Goal: Navigation & Orientation: Find specific page/section

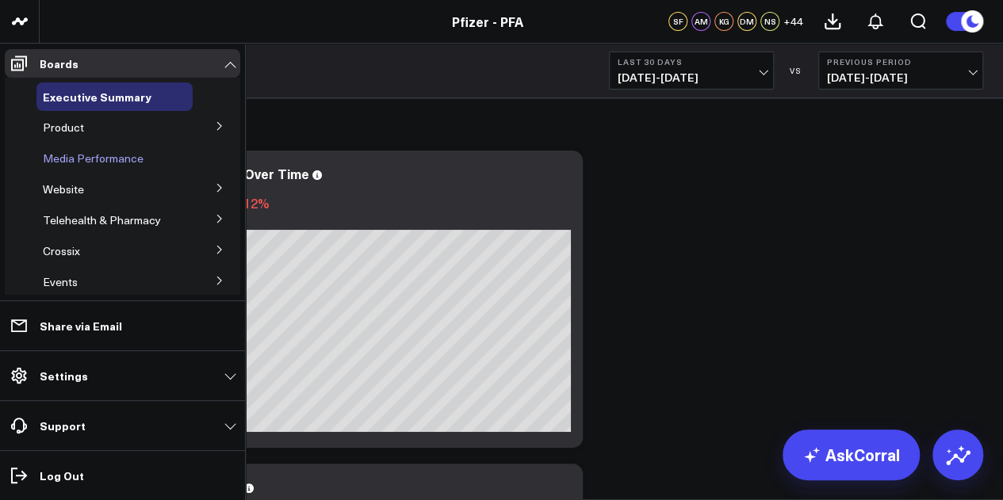
click at [128, 160] on span "Media Performance" at bounding box center [93, 158] width 101 height 15
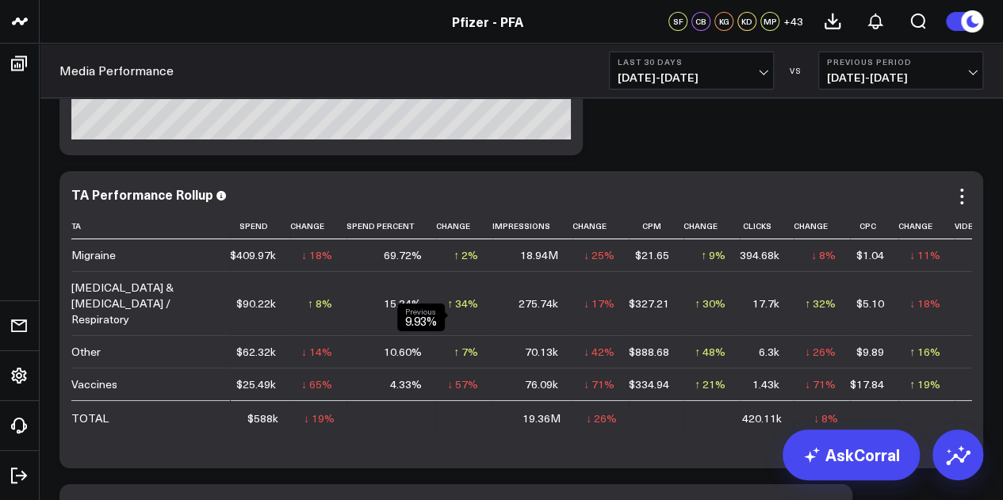
scroll to position [2873, 0]
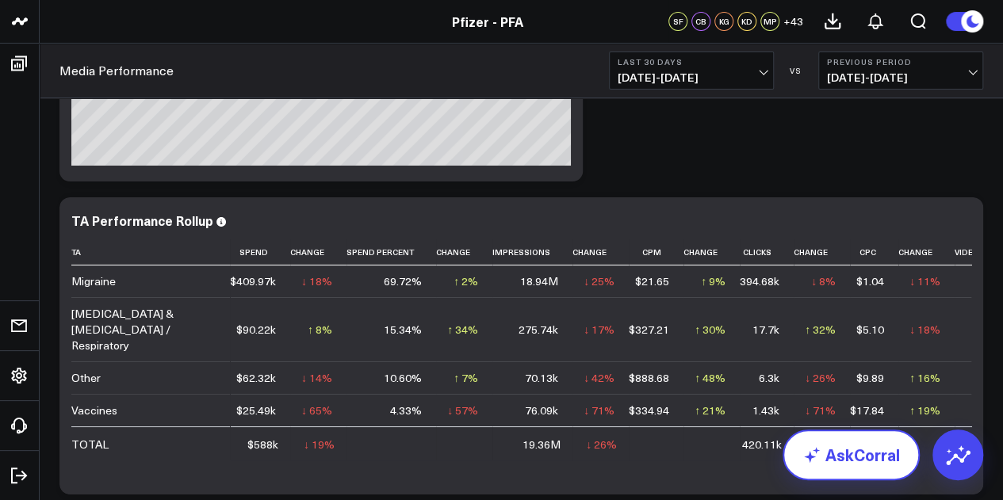
click at [838, 460] on link "AskCorral" at bounding box center [851, 455] width 137 height 51
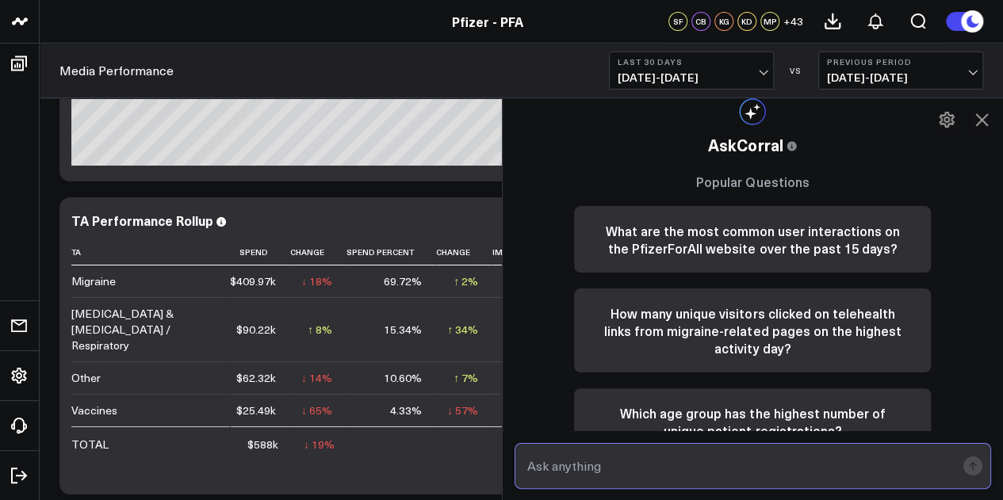
click at [659, 475] on input "text" at bounding box center [739, 466] width 433 height 29
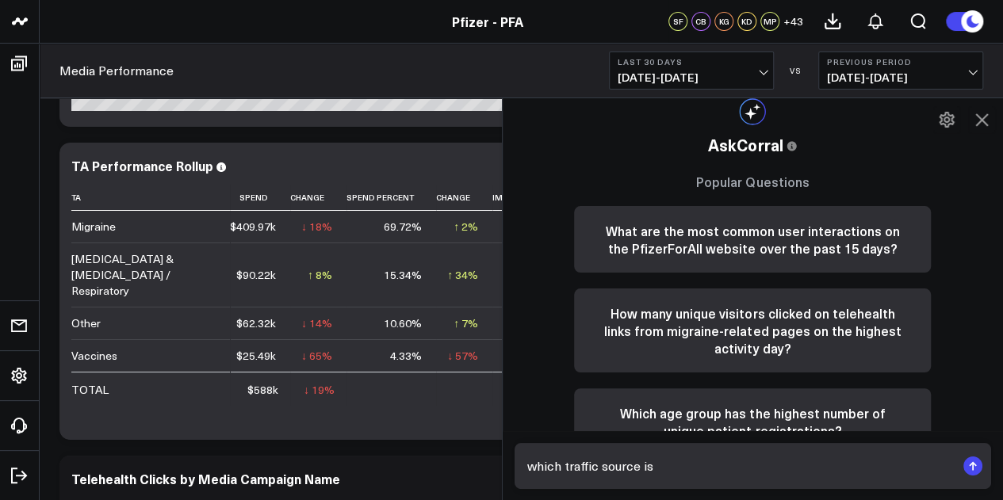
scroll to position [3283, 0]
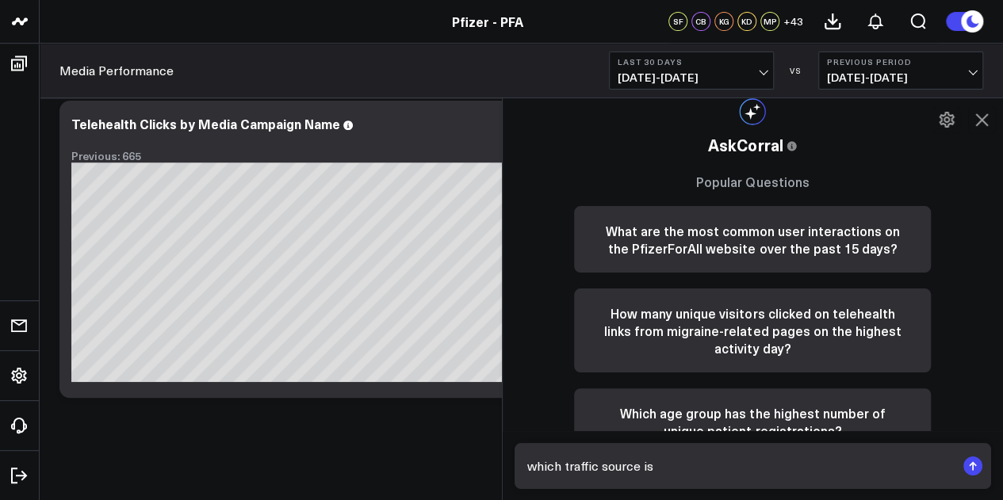
click at [977, 126] on icon at bounding box center [981, 119] width 19 height 19
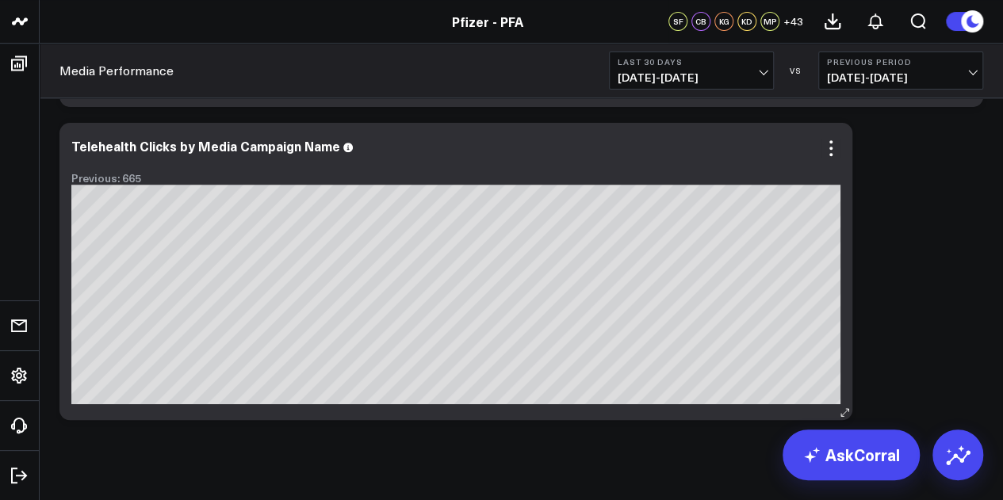
scroll to position [3227, 0]
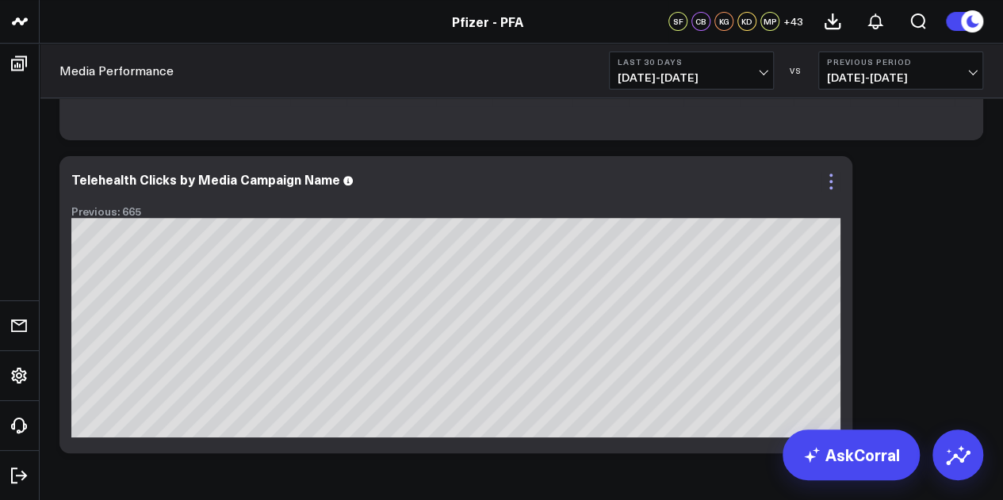
click at [831, 186] on icon at bounding box center [830, 187] width 3 height 3
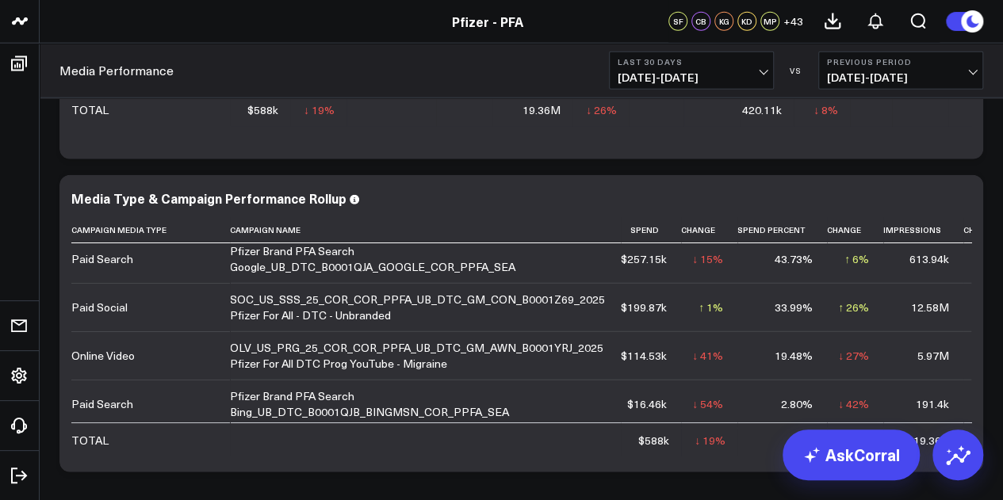
scroll to position [0, 0]
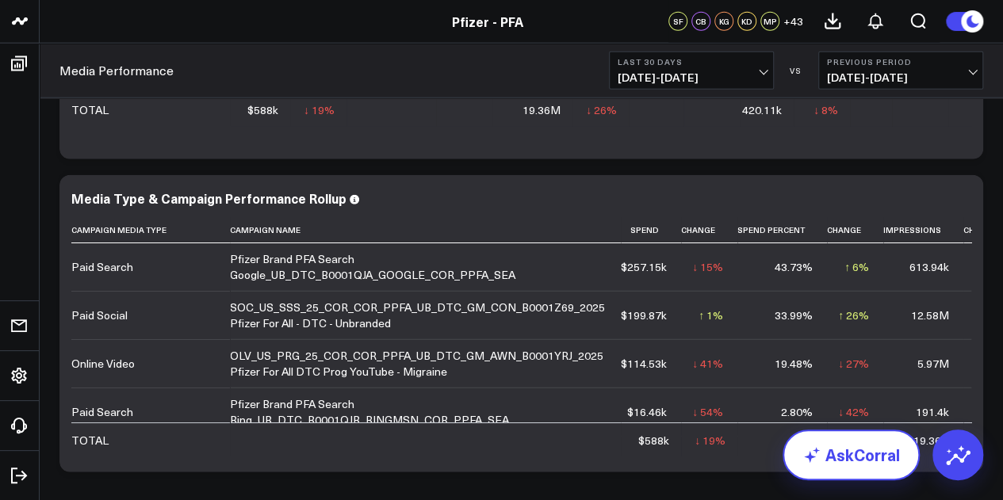
click at [820, 459] on icon at bounding box center [811, 455] width 19 height 19
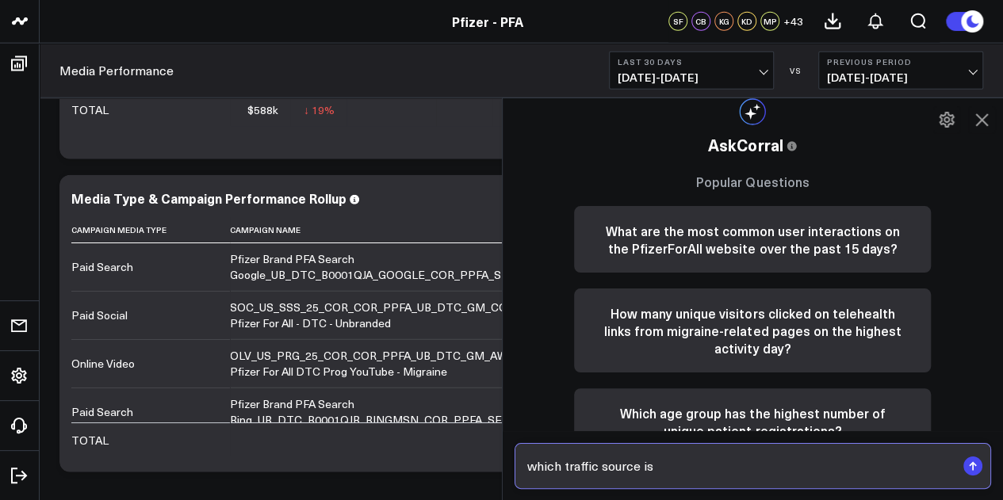
click at [635, 467] on input "which traffic source is" at bounding box center [739, 466] width 433 height 29
click at [571, 467] on input "which traffic source is" at bounding box center [739, 466] width 433 height 29
click at [813, 467] on input "which campaign name and traffic source is" at bounding box center [739, 466] width 433 height 29
type input "which campaign name and traffic source is driving the highest volume of telehea…"
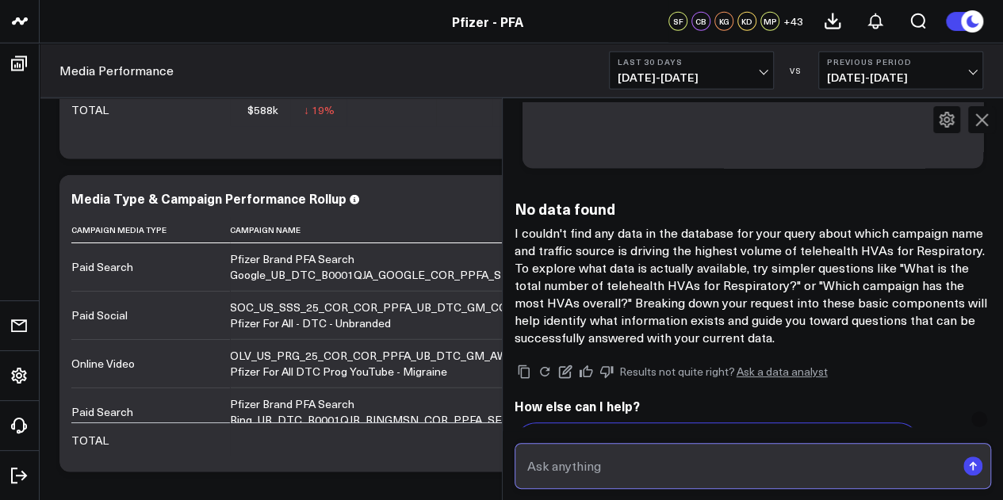
scroll to position [1581, 0]
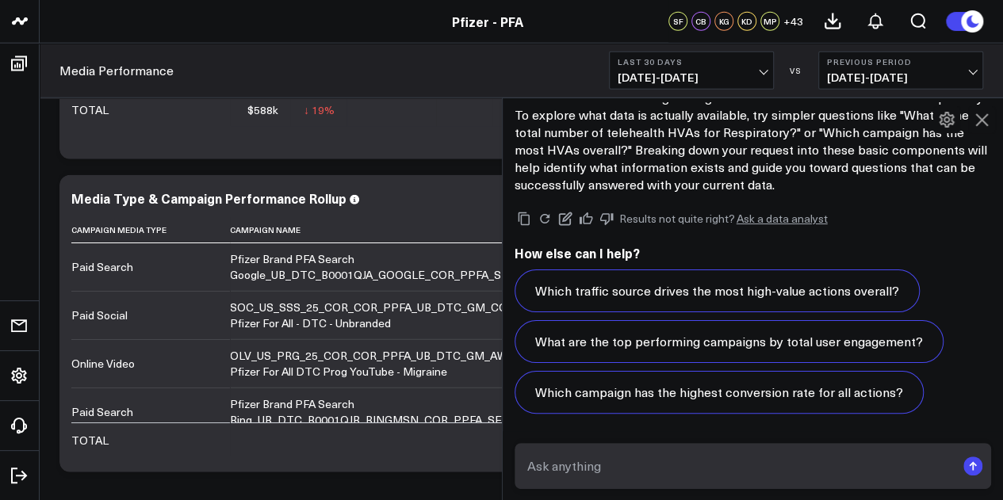
click at [983, 124] on icon at bounding box center [981, 119] width 19 height 19
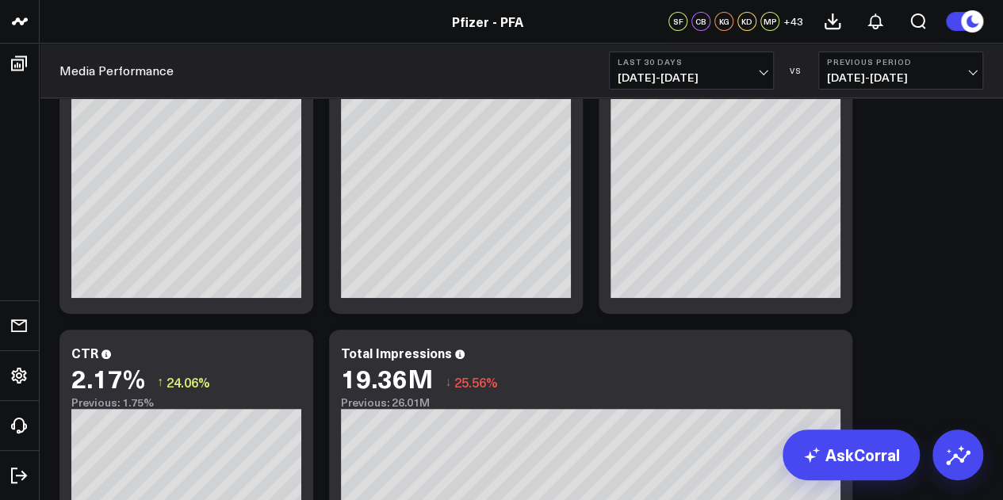
scroll to position [0, 0]
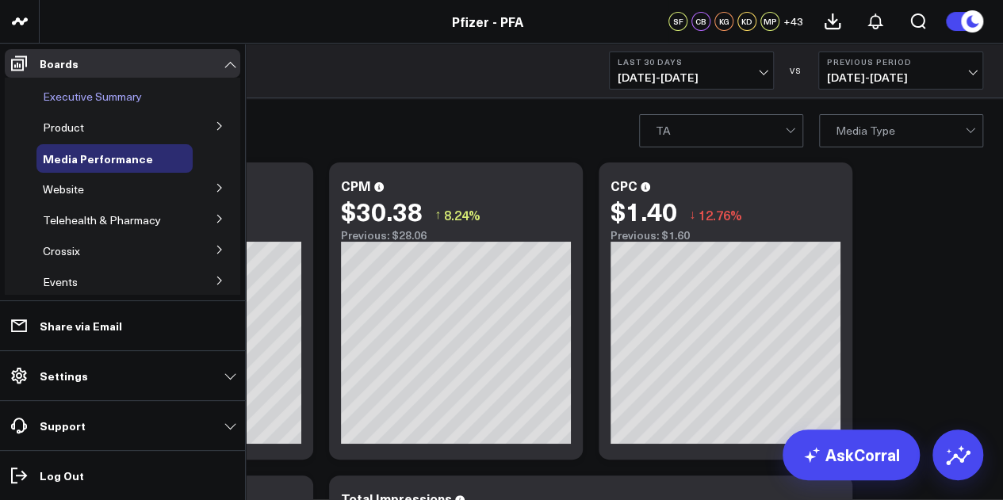
click at [95, 99] on span "Executive Summary" at bounding box center [92, 96] width 99 height 15
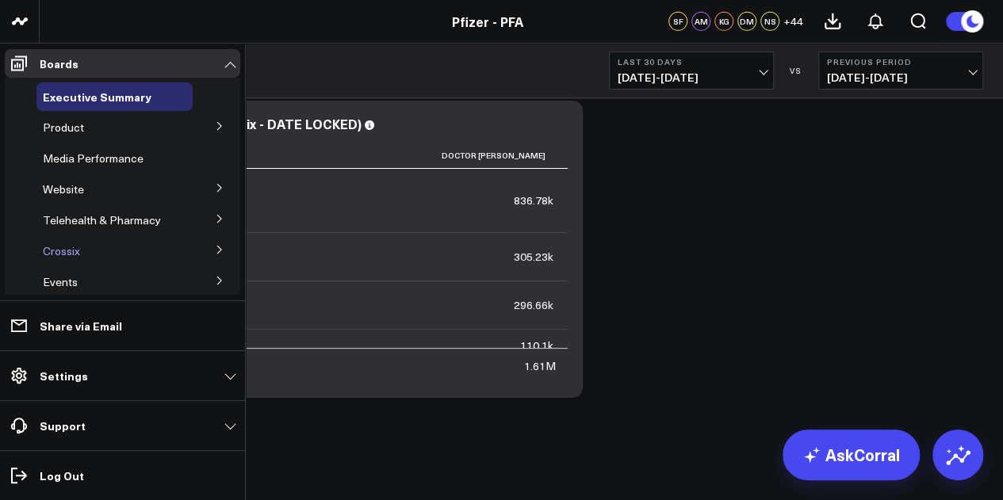
scroll to position [58, 0]
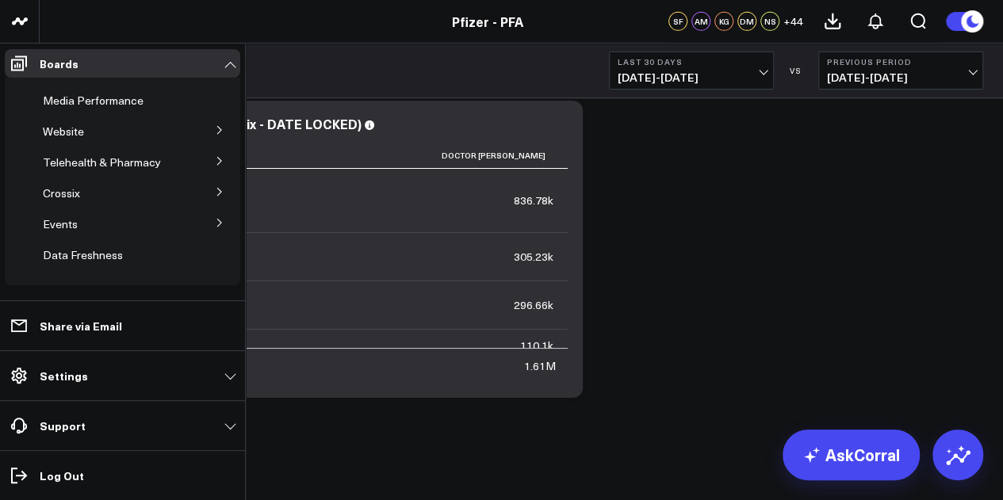
click at [217, 224] on button at bounding box center [219, 222] width 41 height 24
click at [216, 224] on button at bounding box center [220, 221] width 24 height 41
click at [216, 197] on icon at bounding box center [220, 192] width 10 height 10
click at [216, 195] on button at bounding box center [220, 190] width 24 height 41
click at [215, 159] on icon at bounding box center [220, 161] width 10 height 10
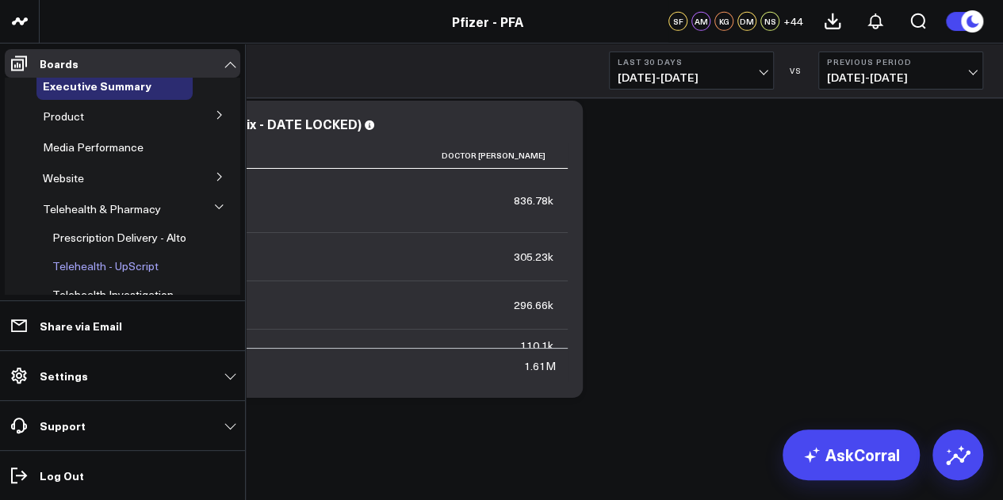
scroll to position [10, 0]
click at [200, 174] on button at bounding box center [219, 177] width 41 height 24
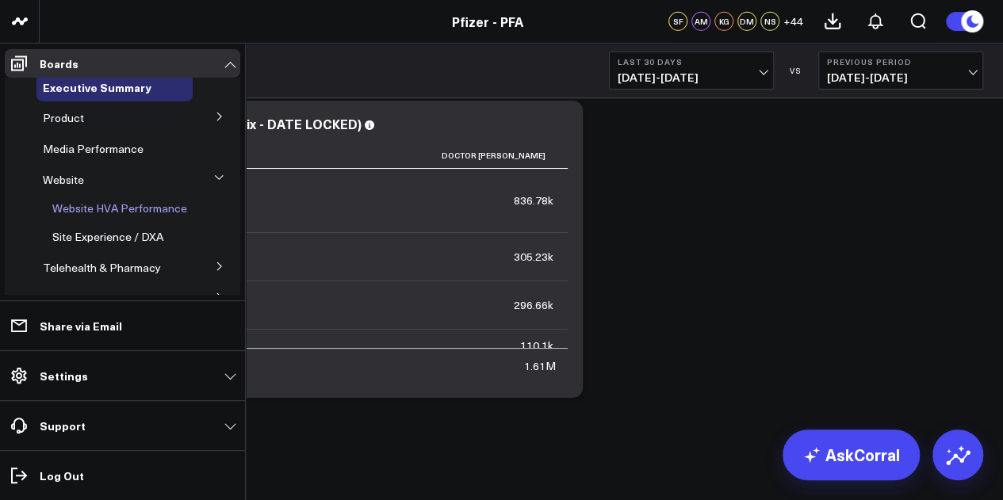
scroll to position [9, 0]
click at [155, 214] on span "Website HVA Performance" at bounding box center [119, 208] width 135 height 15
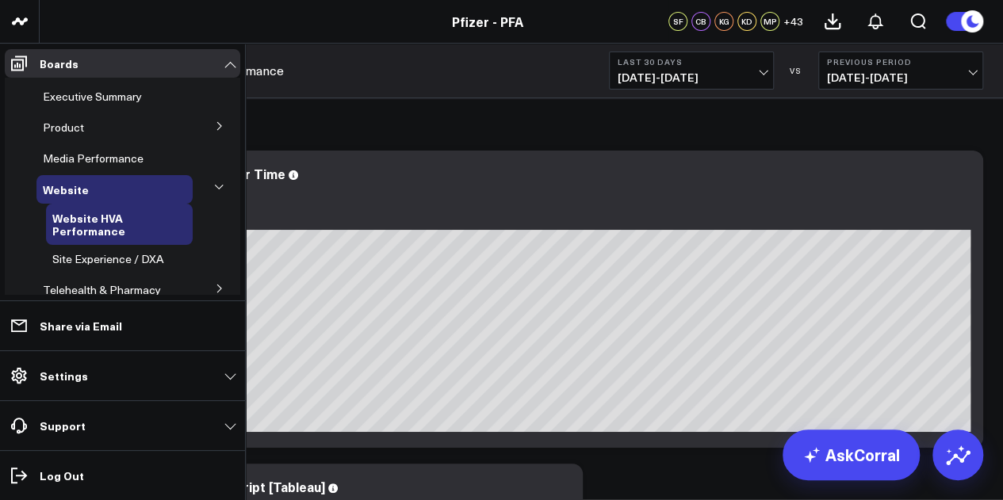
click at [202, 126] on button at bounding box center [219, 125] width 41 height 24
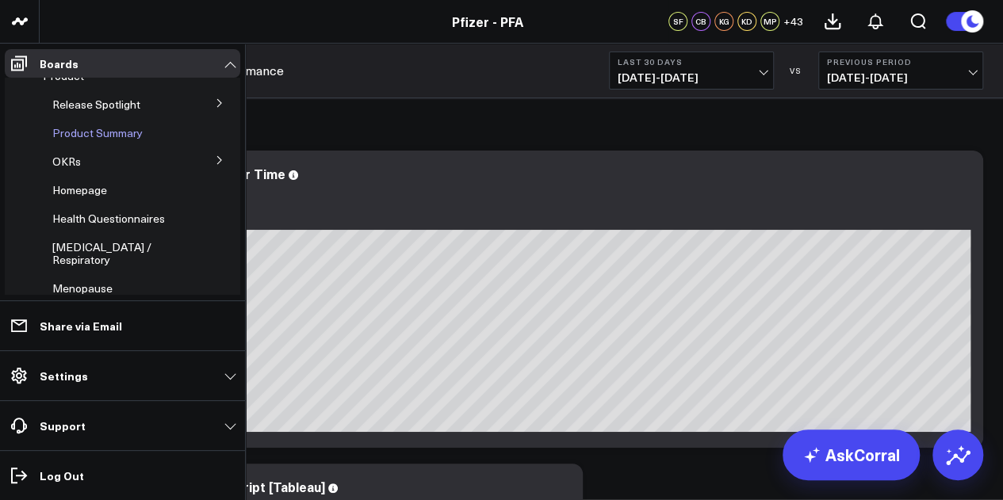
scroll to position [32, 0]
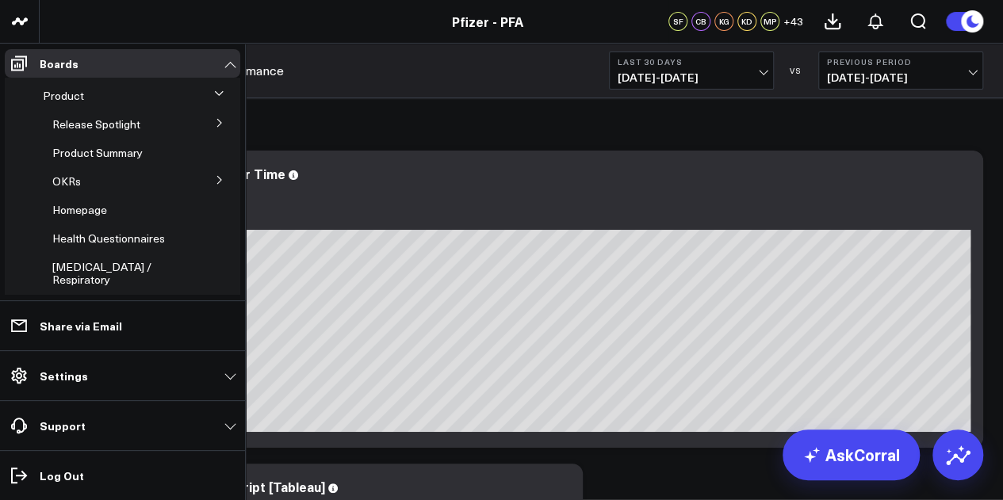
click at [217, 121] on icon at bounding box center [219, 123] width 4 height 8
click at [136, 186] on span "Product Summary" at bounding box center [97, 181] width 90 height 15
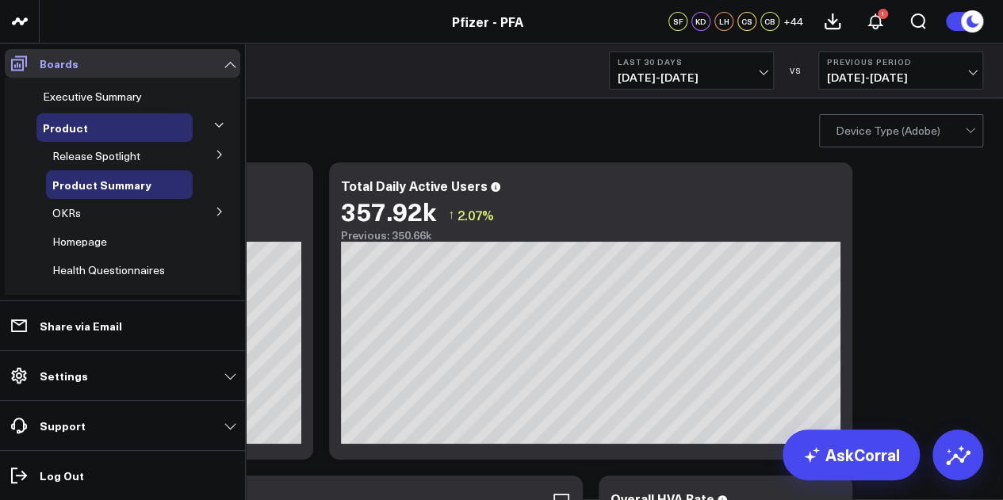
click at [227, 69] on link "Boards" at bounding box center [122, 63] width 235 height 29
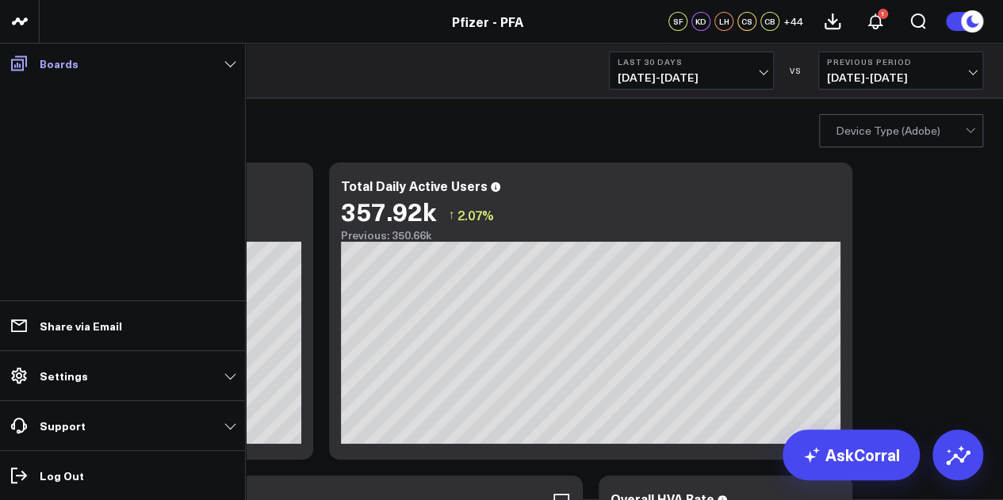
click at [207, 68] on link "Boards" at bounding box center [122, 63] width 235 height 29
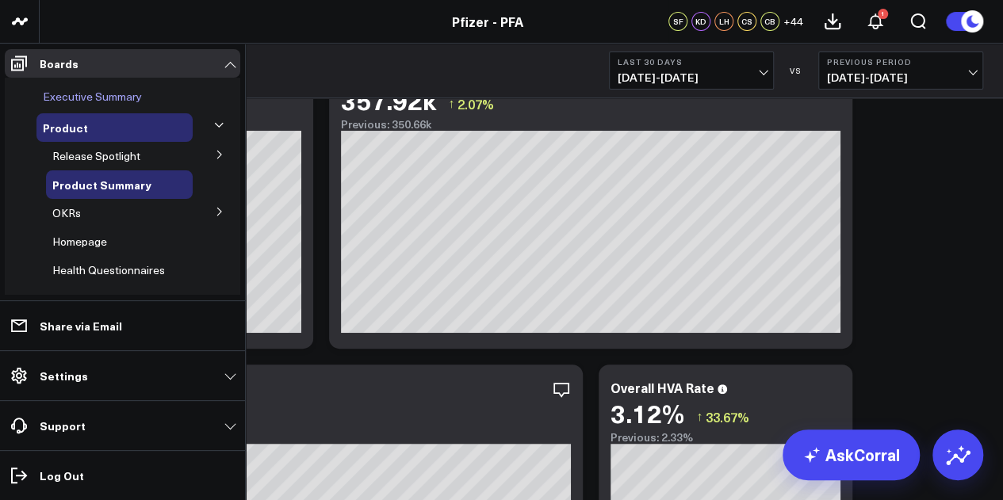
click at [109, 92] on span "Executive Summary" at bounding box center [92, 96] width 99 height 15
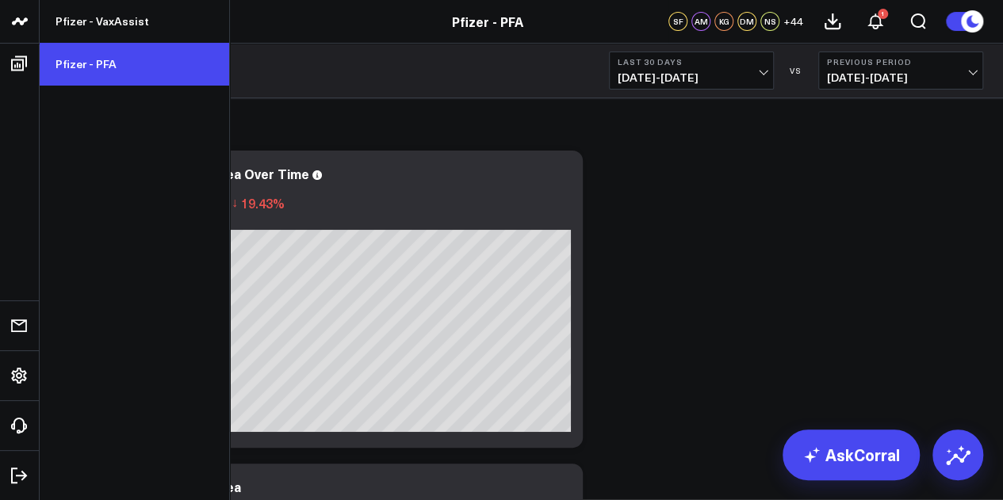
click at [93, 58] on link "Pfizer - PFA" at bounding box center [135, 64] width 190 height 43
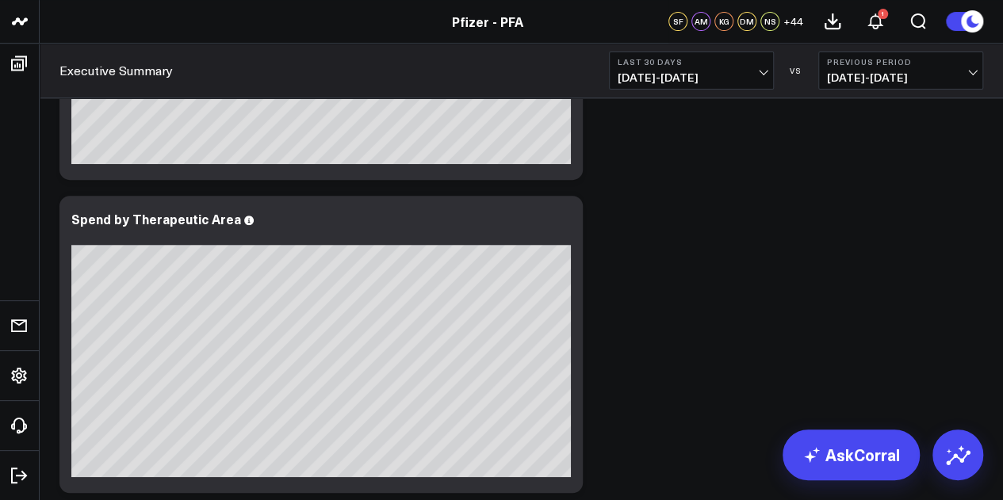
scroll to position [328, 0]
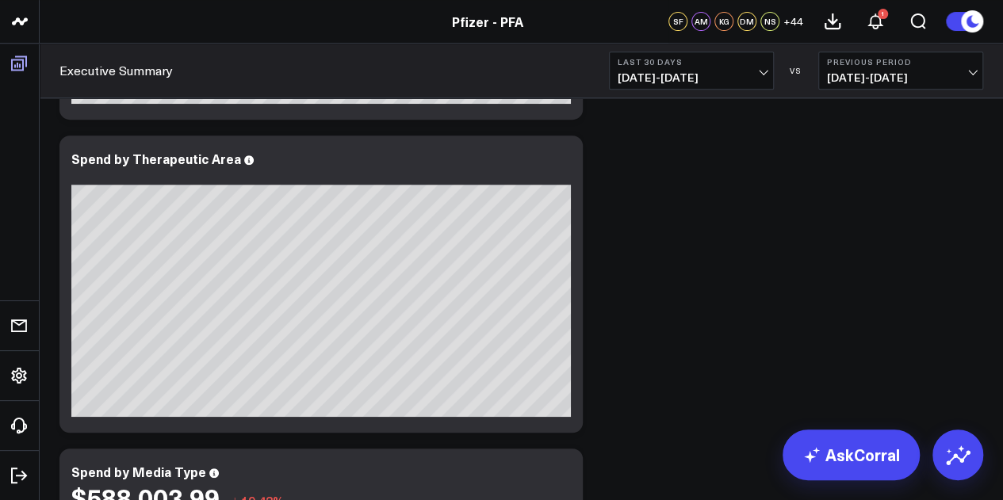
click at [22, 69] on icon at bounding box center [19, 63] width 19 height 19
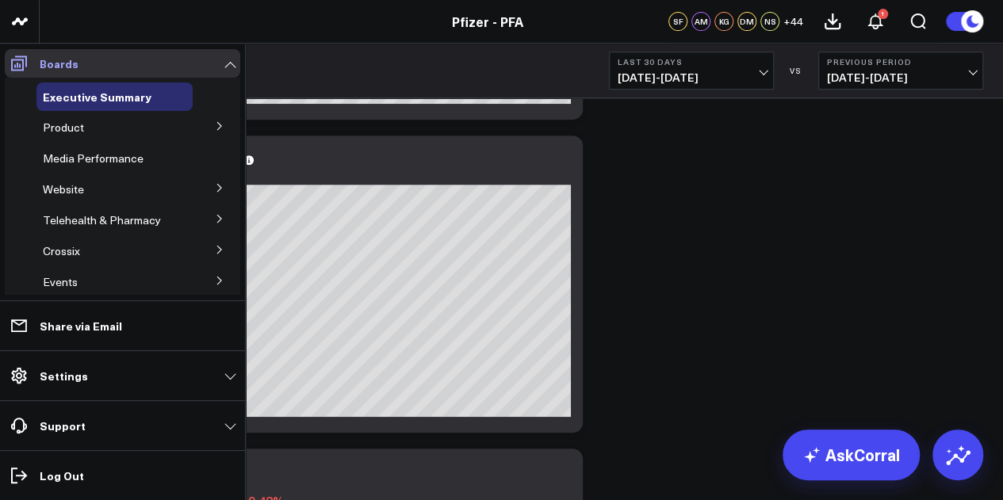
scroll to position [4474, 0]
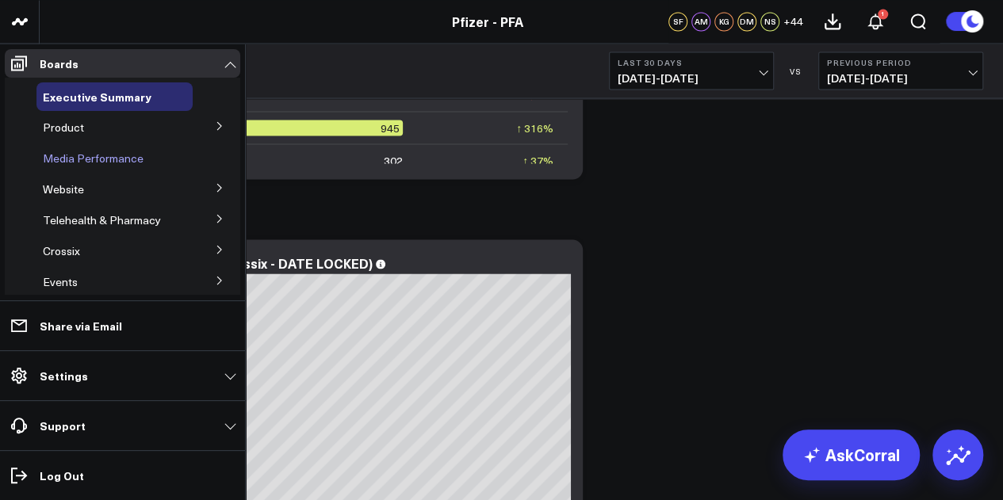
click at [97, 163] on span "Media Performance" at bounding box center [93, 158] width 101 height 15
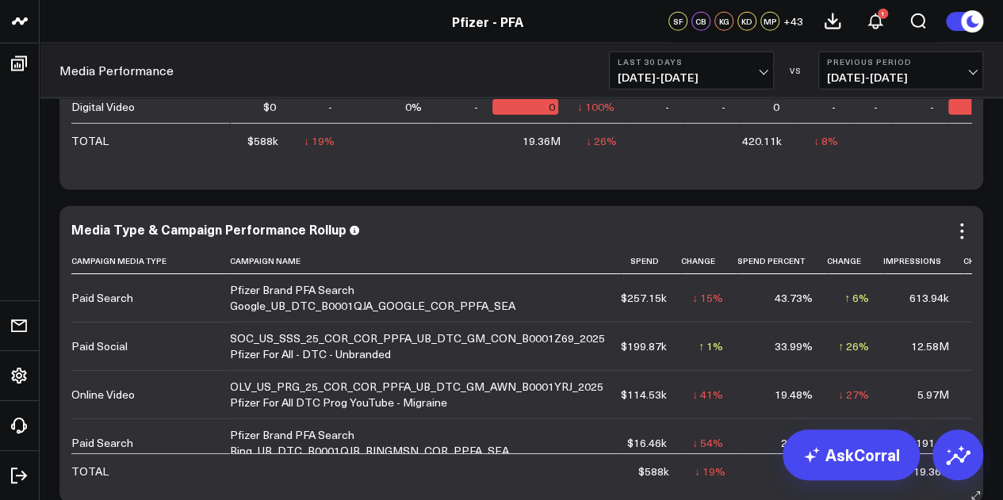
scroll to position [1860, 0]
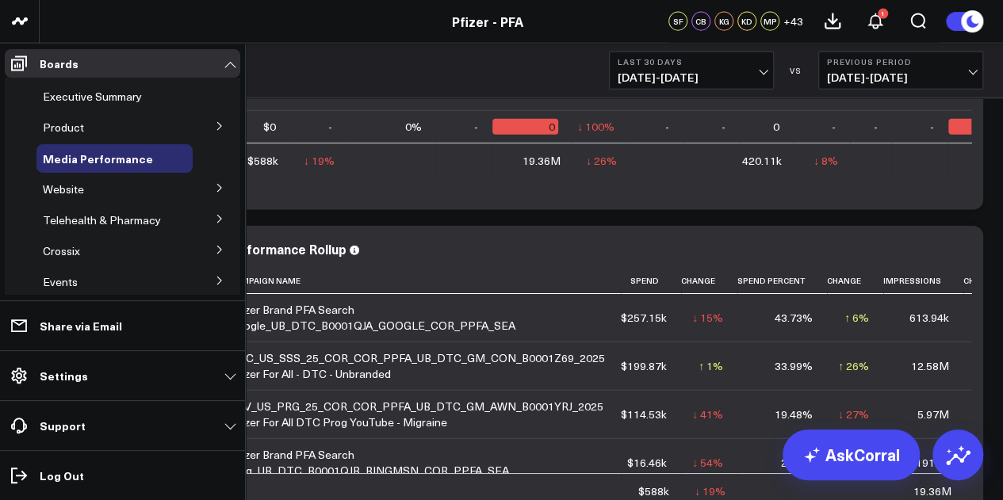
click at [215, 128] on icon at bounding box center [220, 126] width 10 height 10
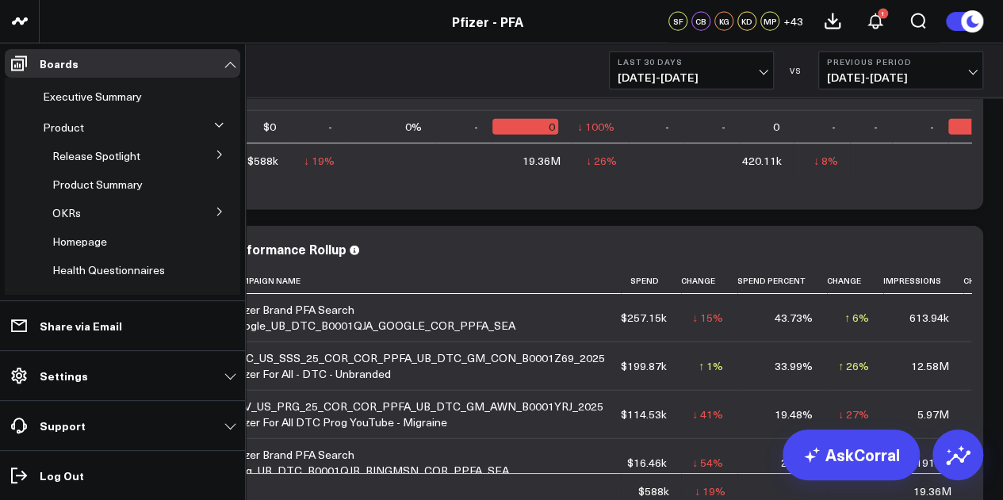
click at [214, 129] on icon at bounding box center [219, 126] width 10 height 10
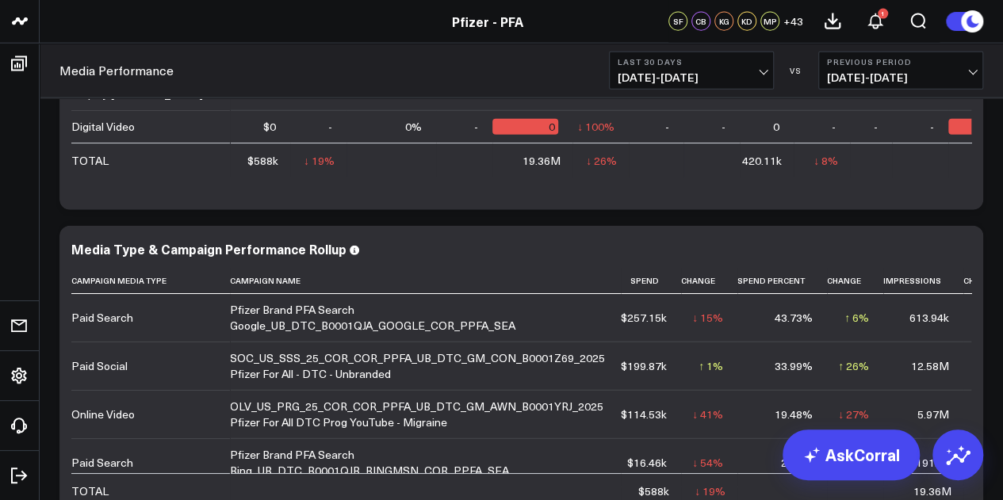
scroll to position [0, 0]
click at [335, 213] on div "Overview Copy link to widget Ask support Comment Export PNG Total Media Cost $5…" at bounding box center [522, 39] width 940 height 3578
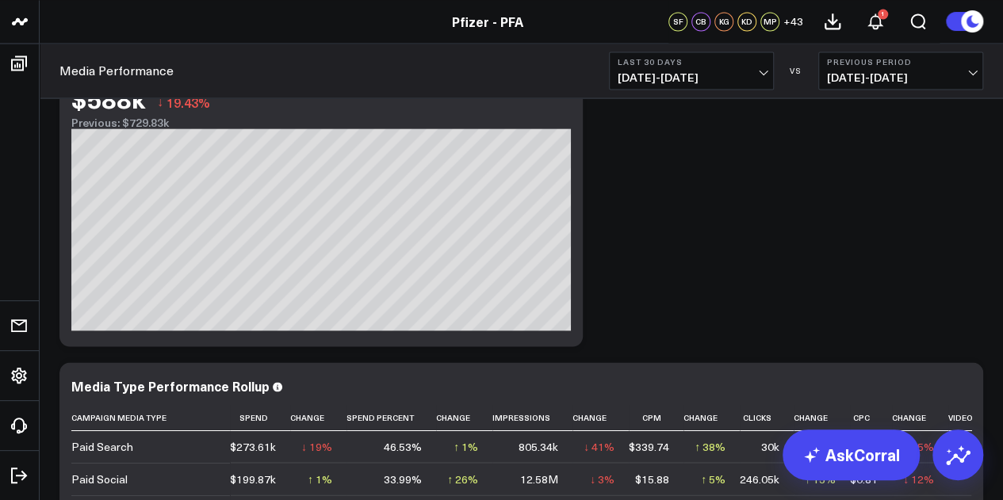
scroll to position [1349, 0]
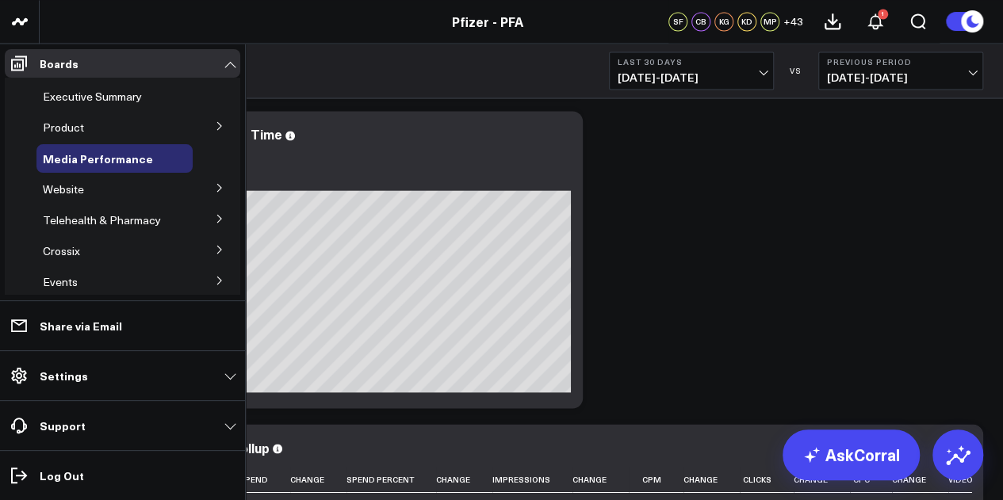
click at [200, 179] on button at bounding box center [219, 187] width 41 height 24
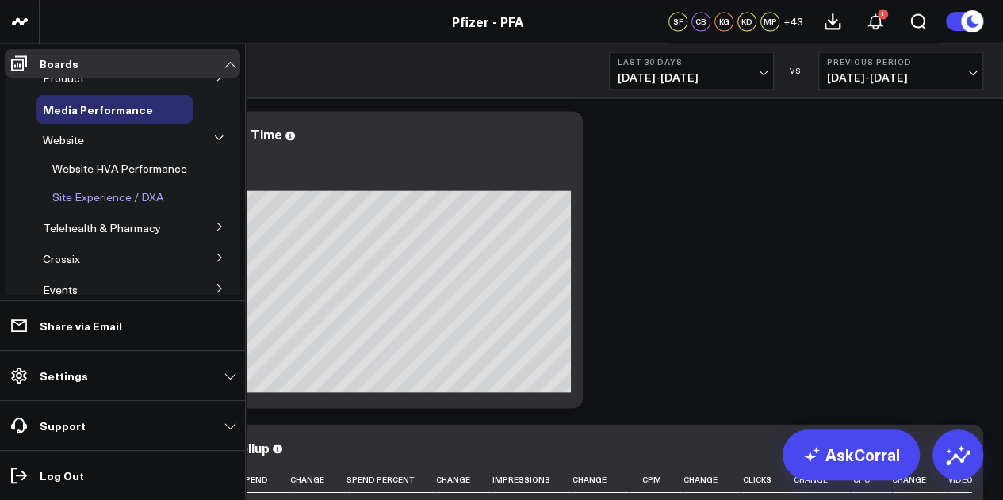
scroll to position [50, 0]
click at [139, 194] on span "Site Experience / DXA" at bounding box center [107, 196] width 111 height 15
